Goal: Task Accomplishment & Management: Complete application form

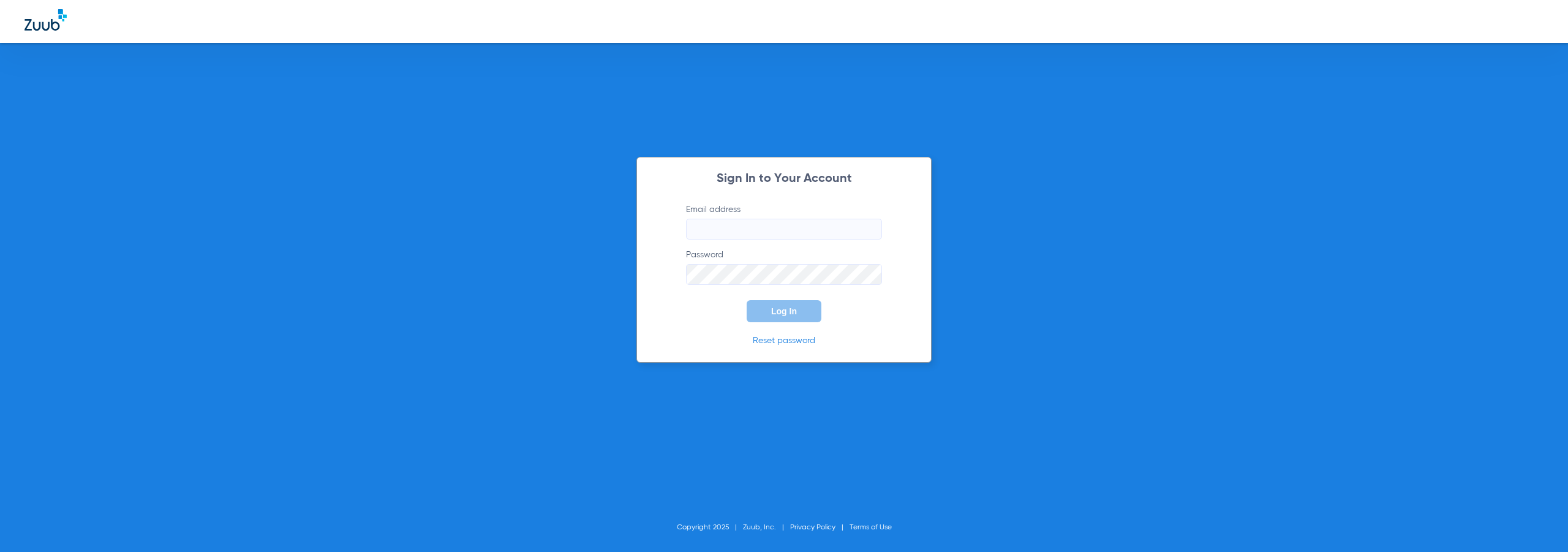
type input "[EMAIL_ADDRESS][DOMAIN_NAME]"
click at [772, 305] on button "Log In" at bounding box center [784, 311] width 75 height 22
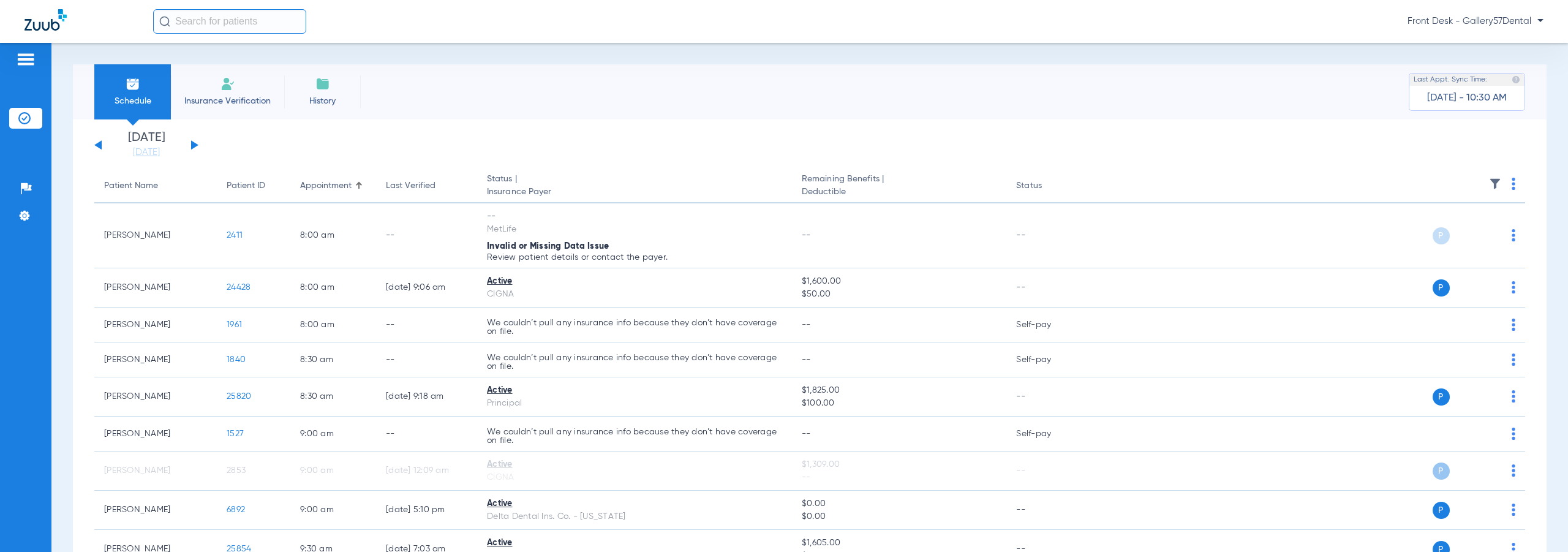
click at [217, 87] on li "Insurance Verification" at bounding box center [227, 92] width 113 height 55
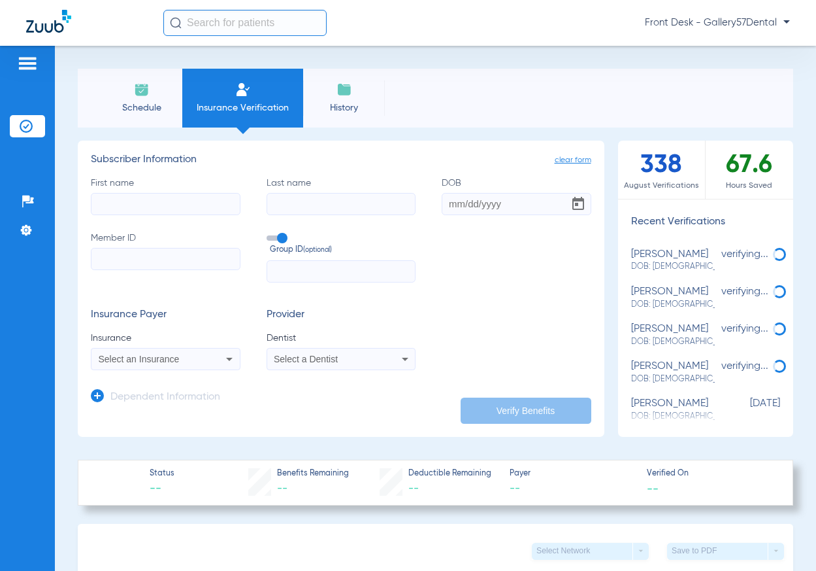
click at [168, 212] on input "First name" at bounding box center [166, 204] width 150 height 22
type input "[PERSON_NAME]"
click at [316, 208] on input "Last name" at bounding box center [342, 204] width 150 height 22
type input "[PERSON_NAME]"
click at [453, 199] on input "DOB" at bounding box center [517, 204] width 150 height 22
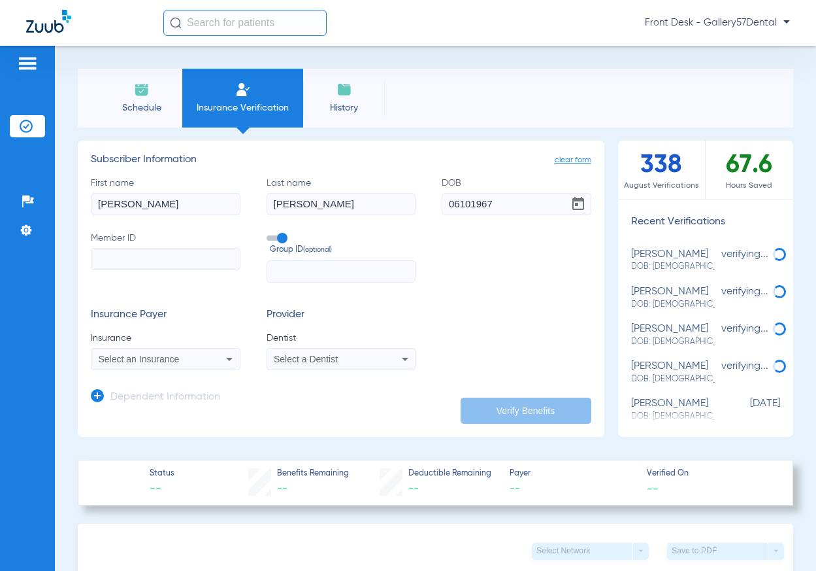
type input "[DATE]"
click at [182, 252] on input "Member ID" at bounding box center [166, 259] width 150 height 22
click at [99, 267] on input "Member ID Required" at bounding box center [166, 259] width 150 height 22
paste input "U66693508 01"
type input "U66693508 01"
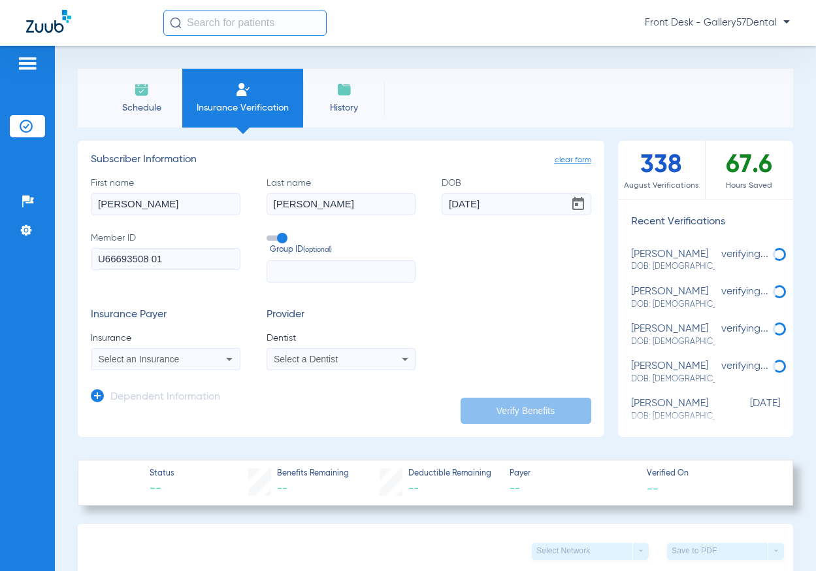
click at [195, 358] on div "Select an Insurance" at bounding box center [152, 358] width 107 height 9
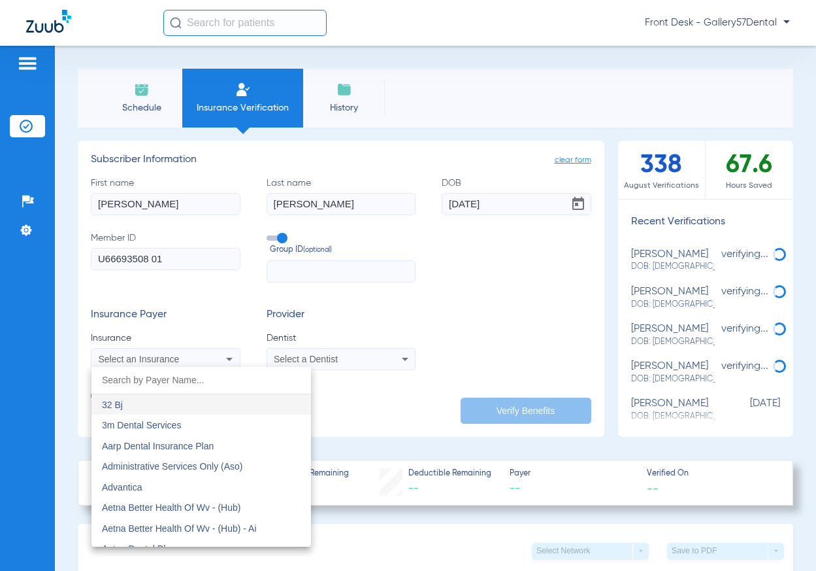
click at [165, 364] on div "32 Bj 3m Dental Services Aarp Dental Insurance Plan Administrative Services Onl…" at bounding box center [408, 285] width 816 height 571
click at [158, 386] on input "dropdown search" at bounding box center [202, 380] width 220 height 27
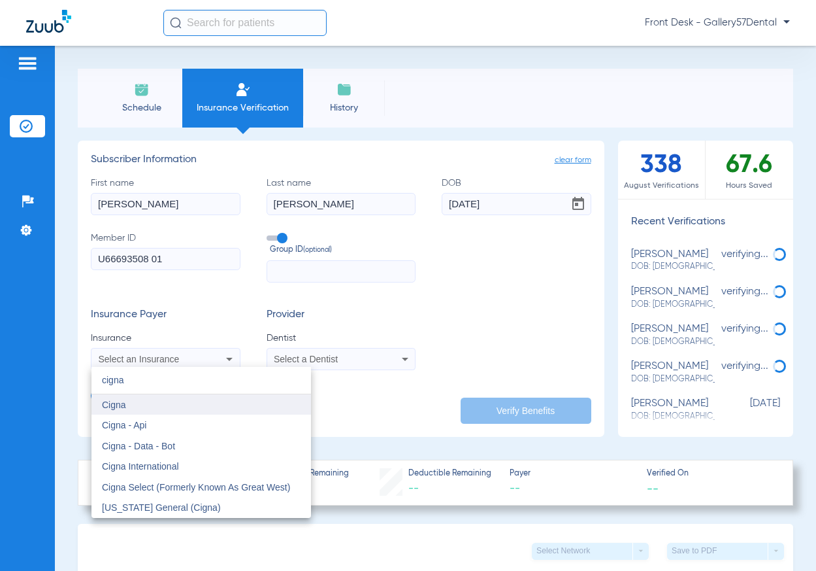
type input "cigna"
click at [121, 399] on span "Cigna" at bounding box center [114, 404] width 24 height 10
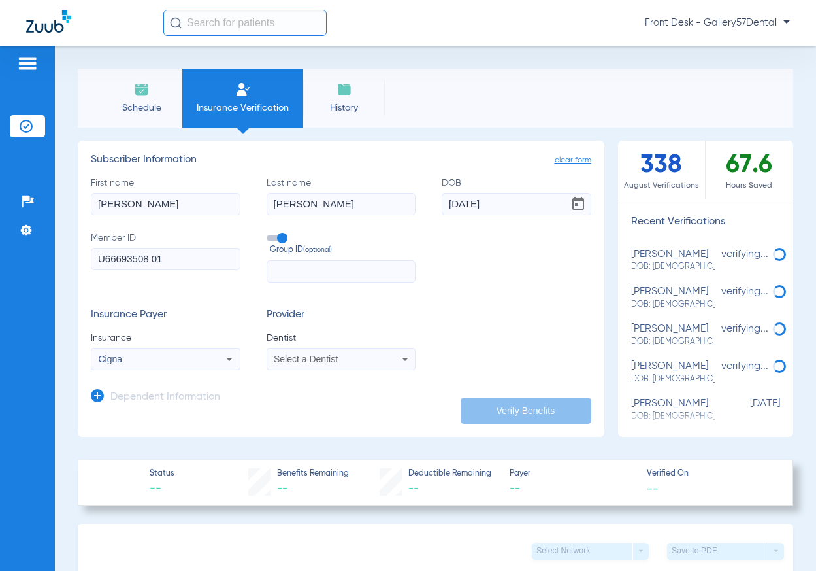
click at [352, 360] on div "Select a Dentist" at bounding box center [327, 358] width 107 height 9
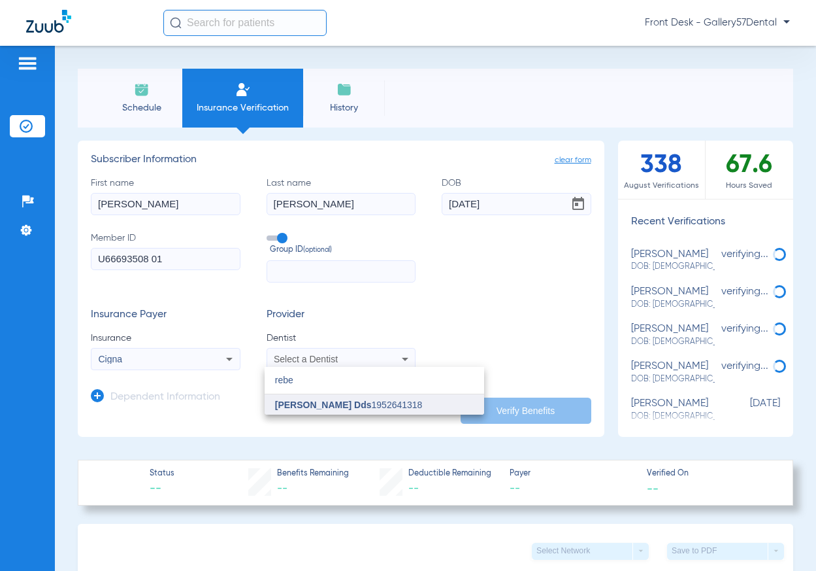
type input "rebe"
click at [335, 409] on span "[PERSON_NAME] Dds" at bounding box center [323, 404] width 97 height 10
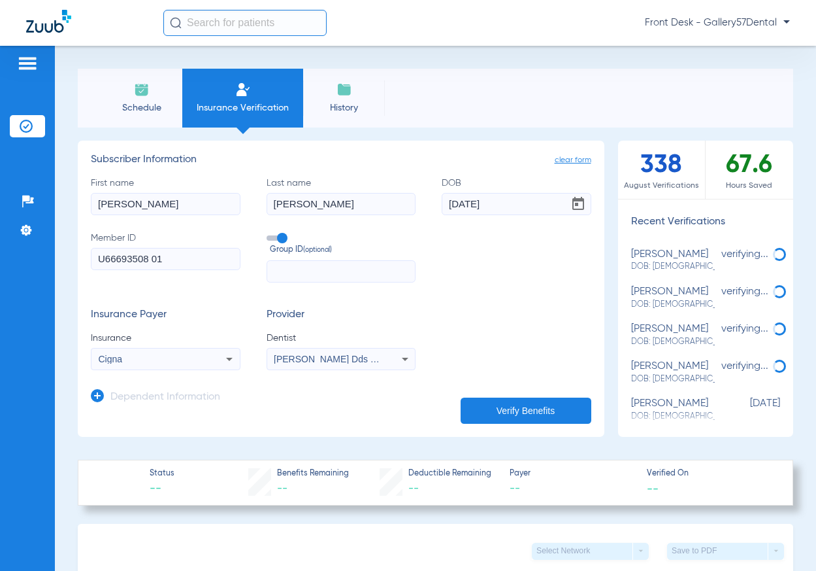
click at [461, 401] on button "Verify Benefits" at bounding box center [526, 410] width 131 height 26
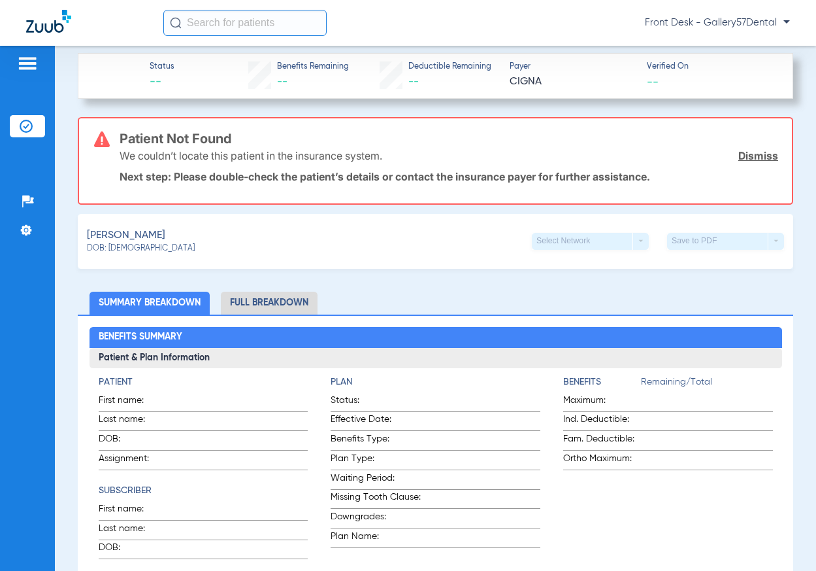
scroll to position [392, 0]
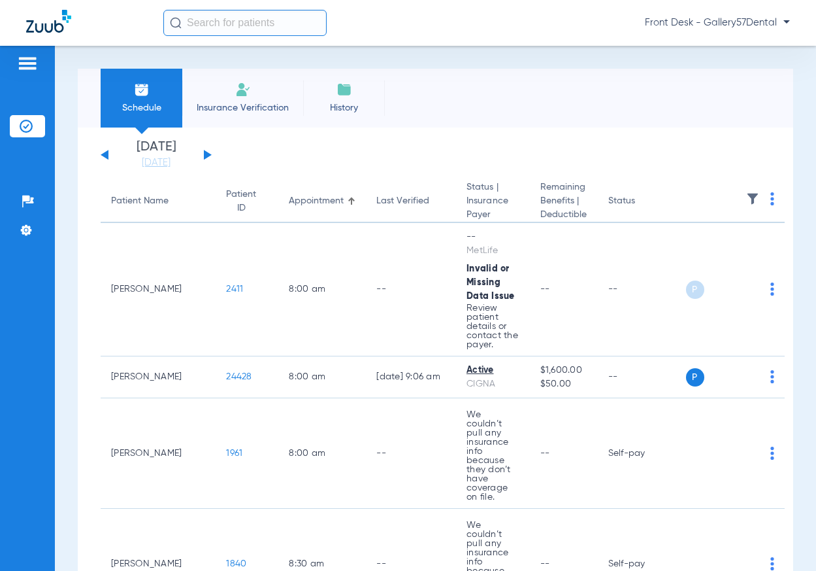
click at [228, 88] on li "Insurance Verification" at bounding box center [242, 98] width 121 height 59
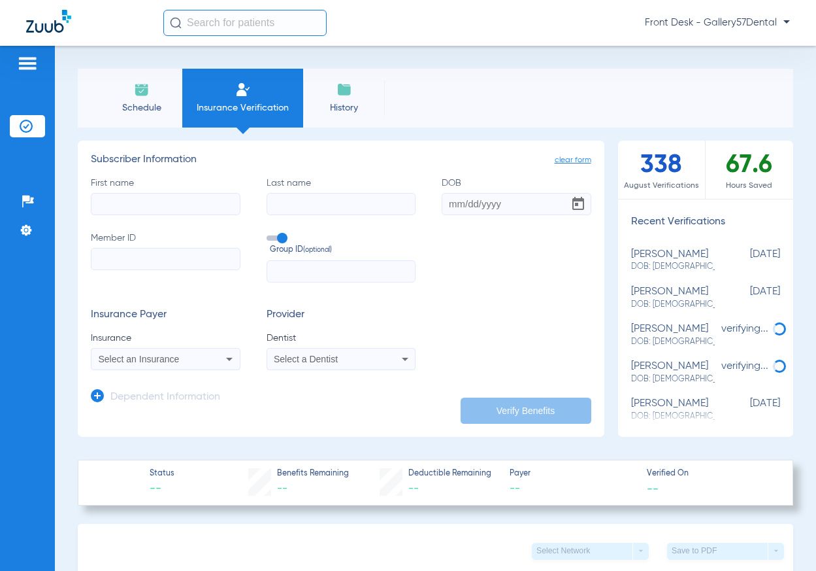
click at [169, 212] on input "First name" at bounding box center [166, 204] width 150 height 22
paste input "Romario Latchman"
drag, startPoint x: 136, startPoint y: 205, endPoint x: 184, endPoint y: 203, distance: 48.4
click at [184, 203] on input "Romario Latchman" at bounding box center [166, 204] width 150 height 22
type input "Romario"
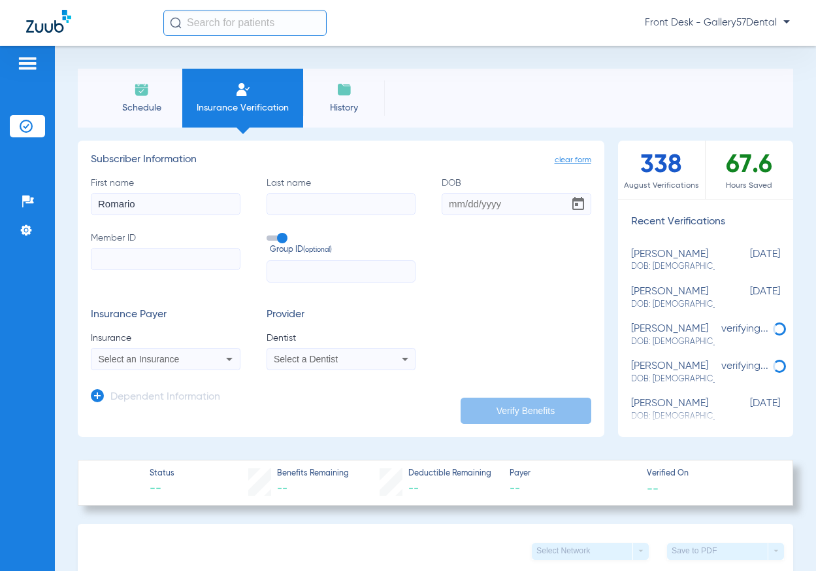
click at [303, 205] on input "Last name" at bounding box center [342, 204] width 150 height 22
paste input "Latchman"
type input "Latchman"
click at [315, 370] on app-dependent-form "Dependent Information" at bounding box center [341, 392] width 501 height 44
click at [316, 361] on span "Select a Dentist" at bounding box center [306, 359] width 64 height 10
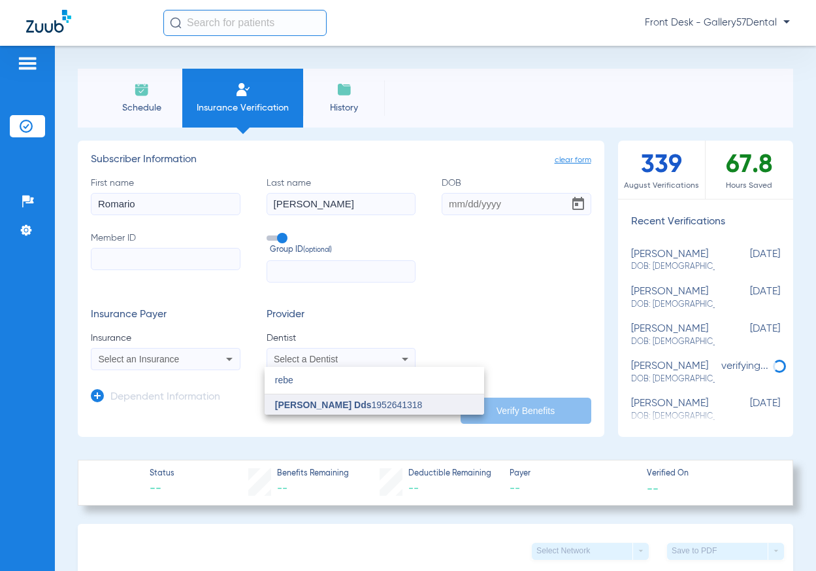
type input "rebe"
click at [319, 399] on span "[PERSON_NAME] Dds" at bounding box center [323, 404] width 97 height 10
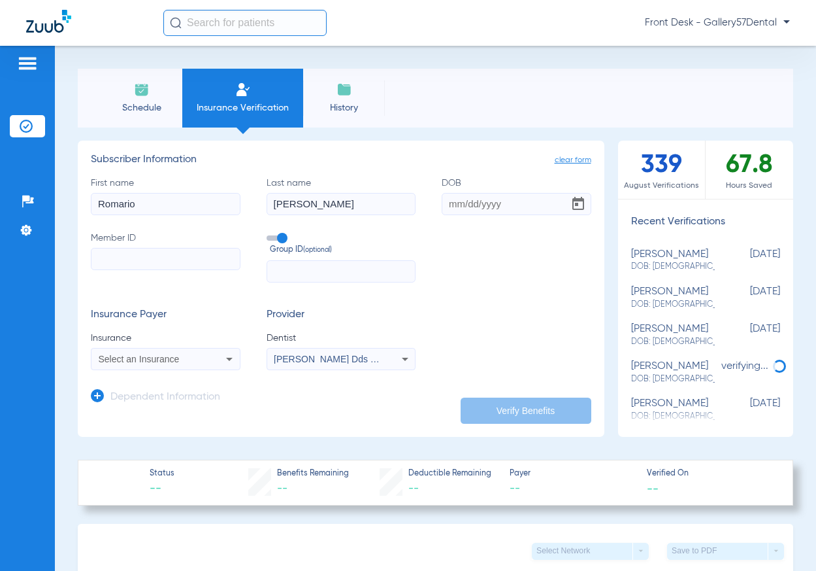
click at [472, 197] on input "DOB" at bounding box center [517, 204] width 150 height 22
type input "06/14/1994"
click at [208, 261] on input "Member ID" at bounding box center [166, 259] width 150 height 22
click at [99, 265] on input "Member ID Required" at bounding box center [166, 259] width 150 height 22
type input "824341"
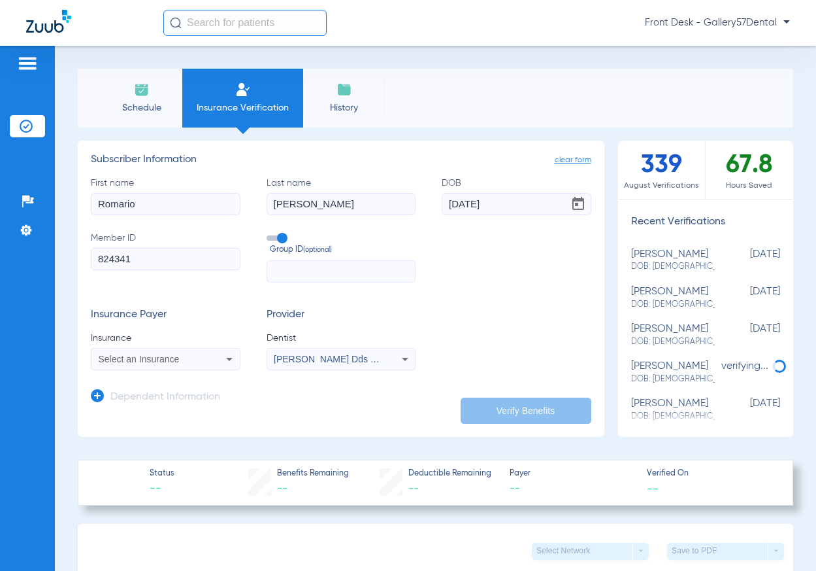
click at [141, 207] on input "Romario" at bounding box center [166, 204] width 150 height 22
click at [287, 199] on input "Latchman" at bounding box center [342, 204] width 150 height 22
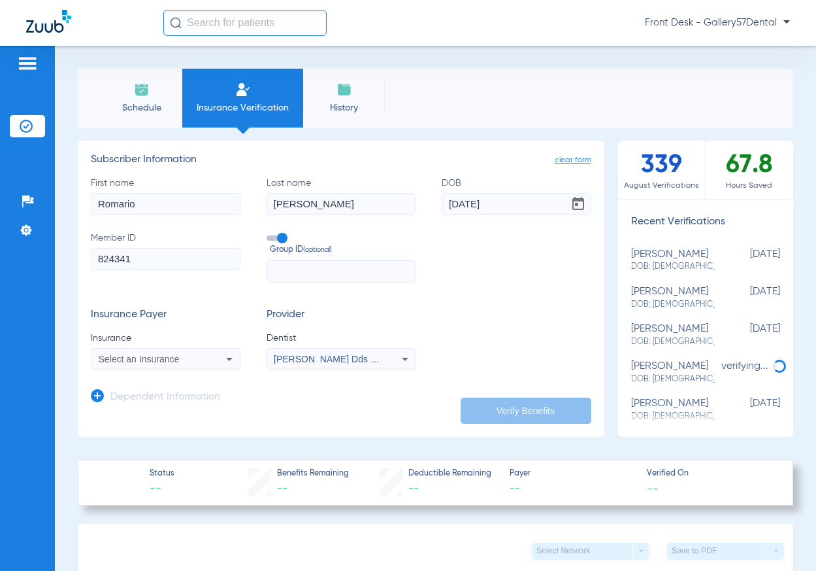
paste input "Romario"
type input "Romario"
click at [369, 0] on html "Front Desk - Gallery57Dental Patients Insurance Verification Setup Help Center …" at bounding box center [408, 285] width 816 height 571
